Goal: Transaction & Acquisition: Purchase product/service

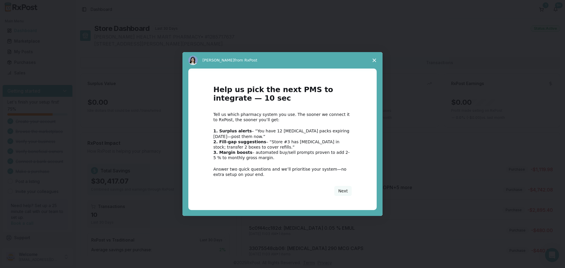
click at [373, 57] on span "Close survey" at bounding box center [374, 60] width 16 height 16
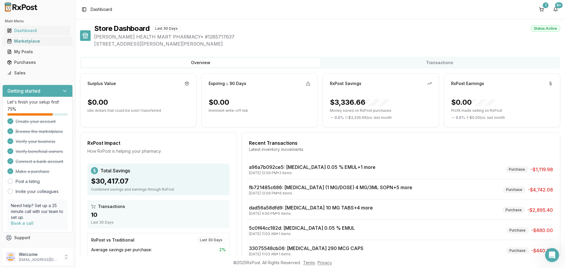
click at [46, 44] on div "Marketplace" at bounding box center [37, 41] width 61 height 6
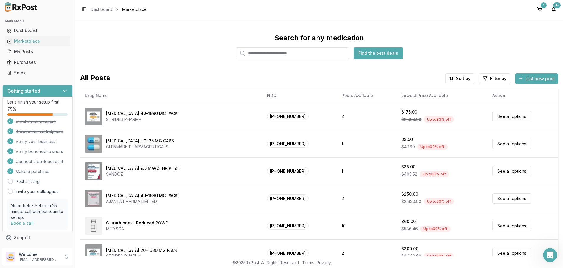
drag, startPoint x: 276, startPoint y: 54, endPoint x: 272, endPoint y: 53, distance: 4.1
click at [276, 54] on input "search" at bounding box center [292, 53] width 113 height 12
type input "**********"
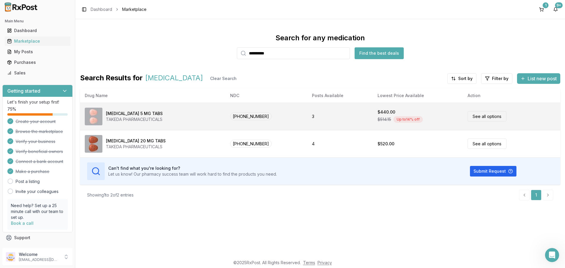
click at [495, 118] on link "See all options" at bounding box center [487, 116] width 39 height 10
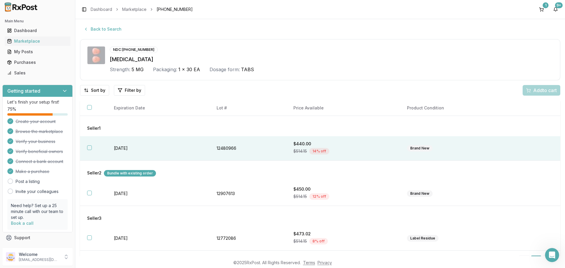
click at [89, 148] on button "button" at bounding box center [89, 147] width 5 height 5
click at [546, 90] on span "Add 1 to cart" at bounding box center [544, 90] width 26 height 7
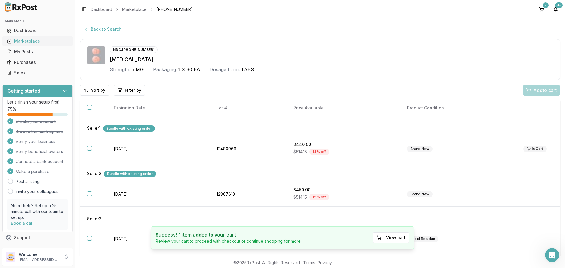
click at [40, 42] on div "Marketplace" at bounding box center [37, 41] width 61 height 6
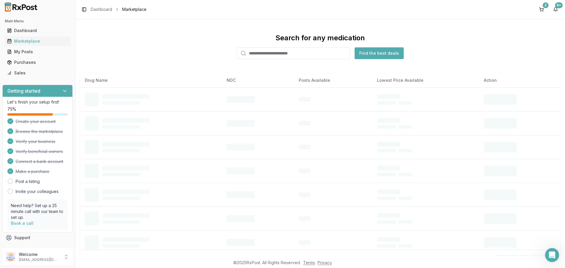
click at [258, 52] on input "search" at bounding box center [293, 53] width 113 height 12
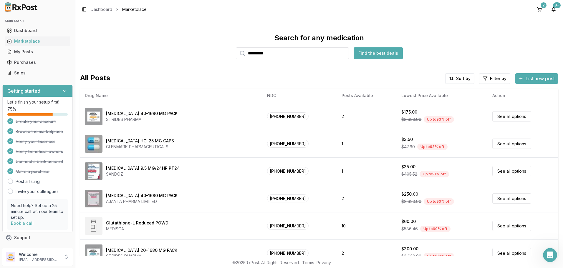
type input "**********"
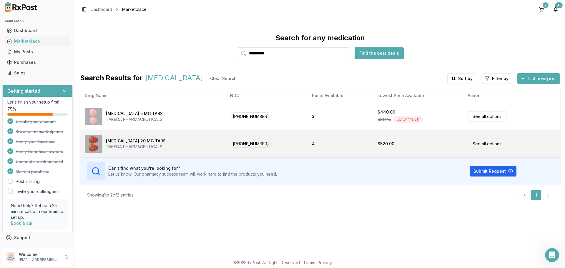
click at [501, 143] on link "See all options" at bounding box center [487, 144] width 39 height 10
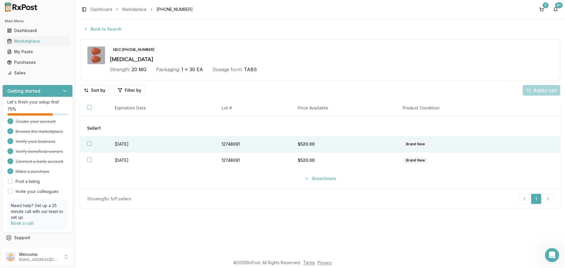
click at [89, 144] on button "button" at bounding box center [89, 143] width 5 height 5
click at [526, 90] on div "Add 1 to cart" at bounding box center [540, 90] width 33 height 7
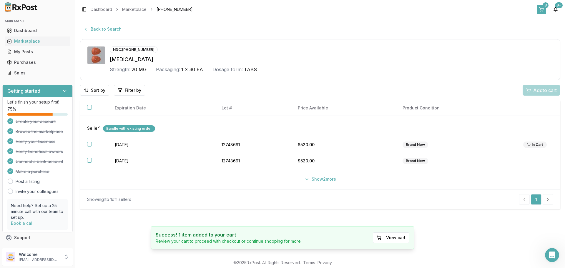
click at [546, 4] on div "3" at bounding box center [546, 5] width 6 height 6
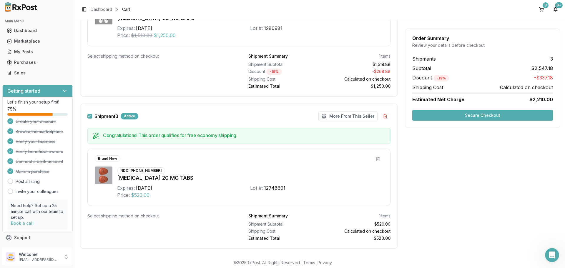
scroll to position [336, 0]
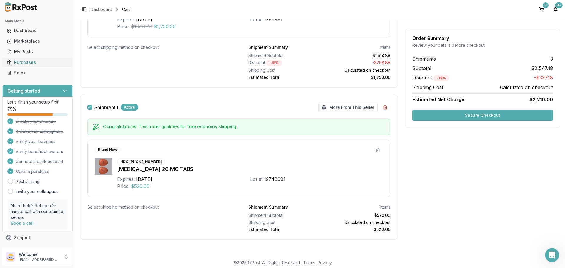
click at [34, 62] on div "Purchases" at bounding box center [37, 62] width 61 height 6
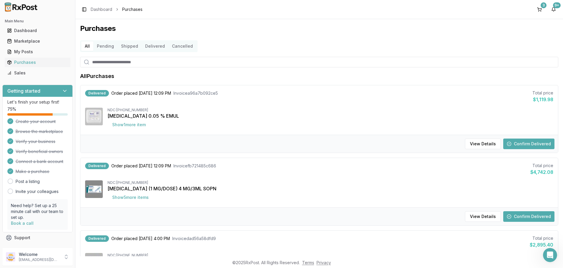
click at [157, 64] on input "search" at bounding box center [319, 62] width 478 height 11
type input "**********"
